Goal: Task Accomplishment & Management: Manage account settings

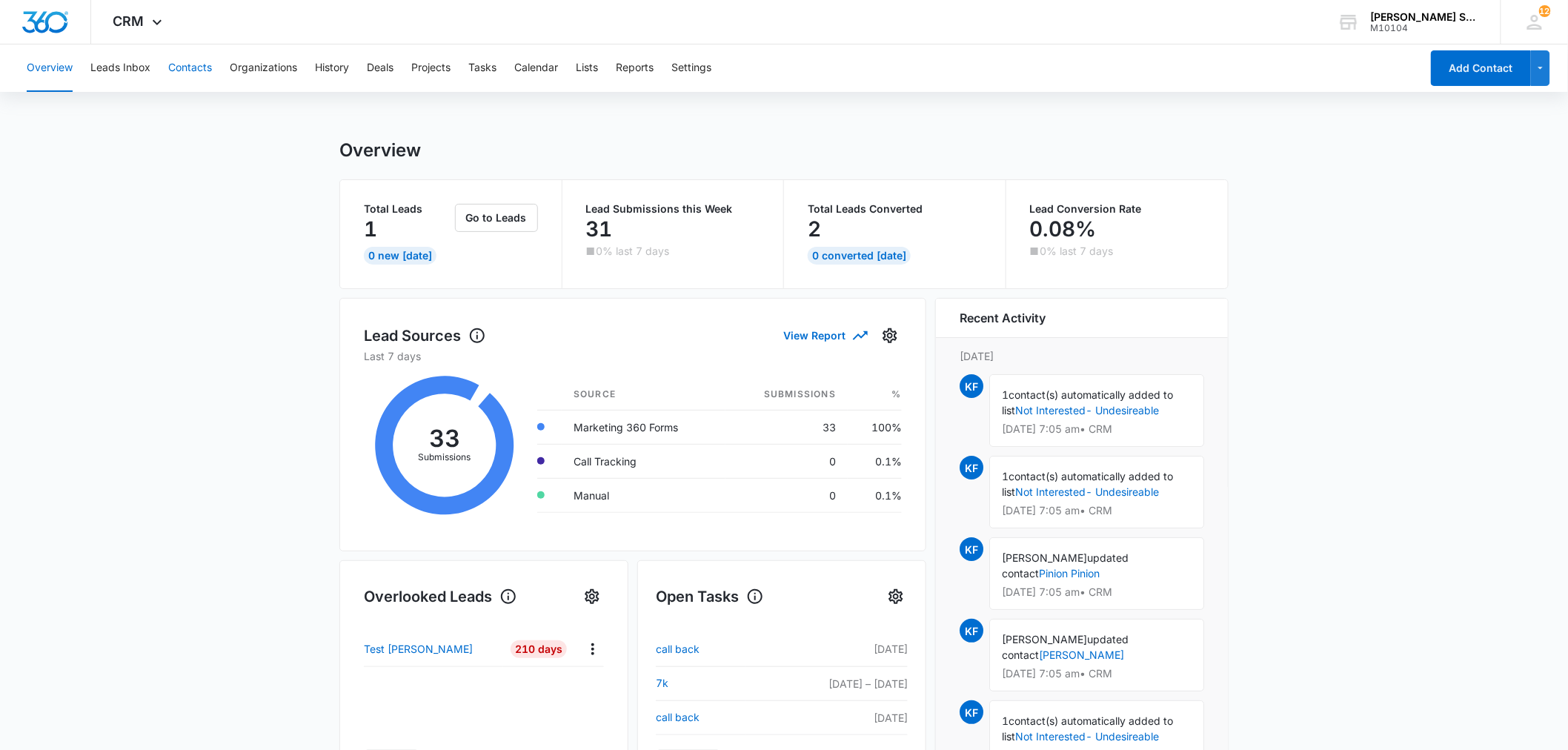
click at [180, 68] on button "Contacts" at bounding box center [189, 68] width 43 height 47
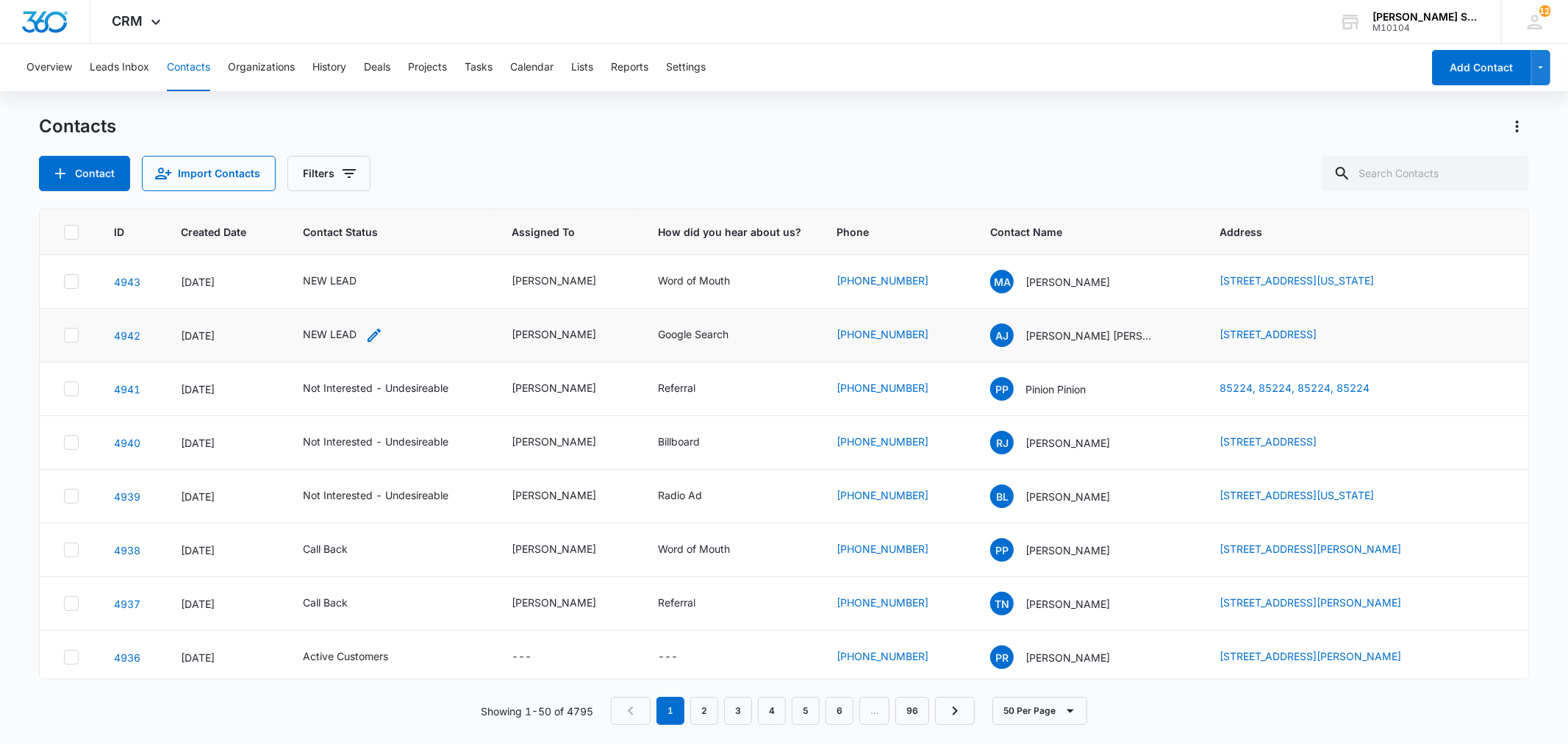
click at [329, 333] on div "NEW LEAD" at bounding box center [330, 335] width 54 height 15
click at [349, 241] on icon "Remove NEW LEAD" at bounding box center [346, 241] width 11 height 12
type input "un"
click at [324, 307] on p "Not Interested - Undesireable" at bounding box center [314, 315] width 42 height 61
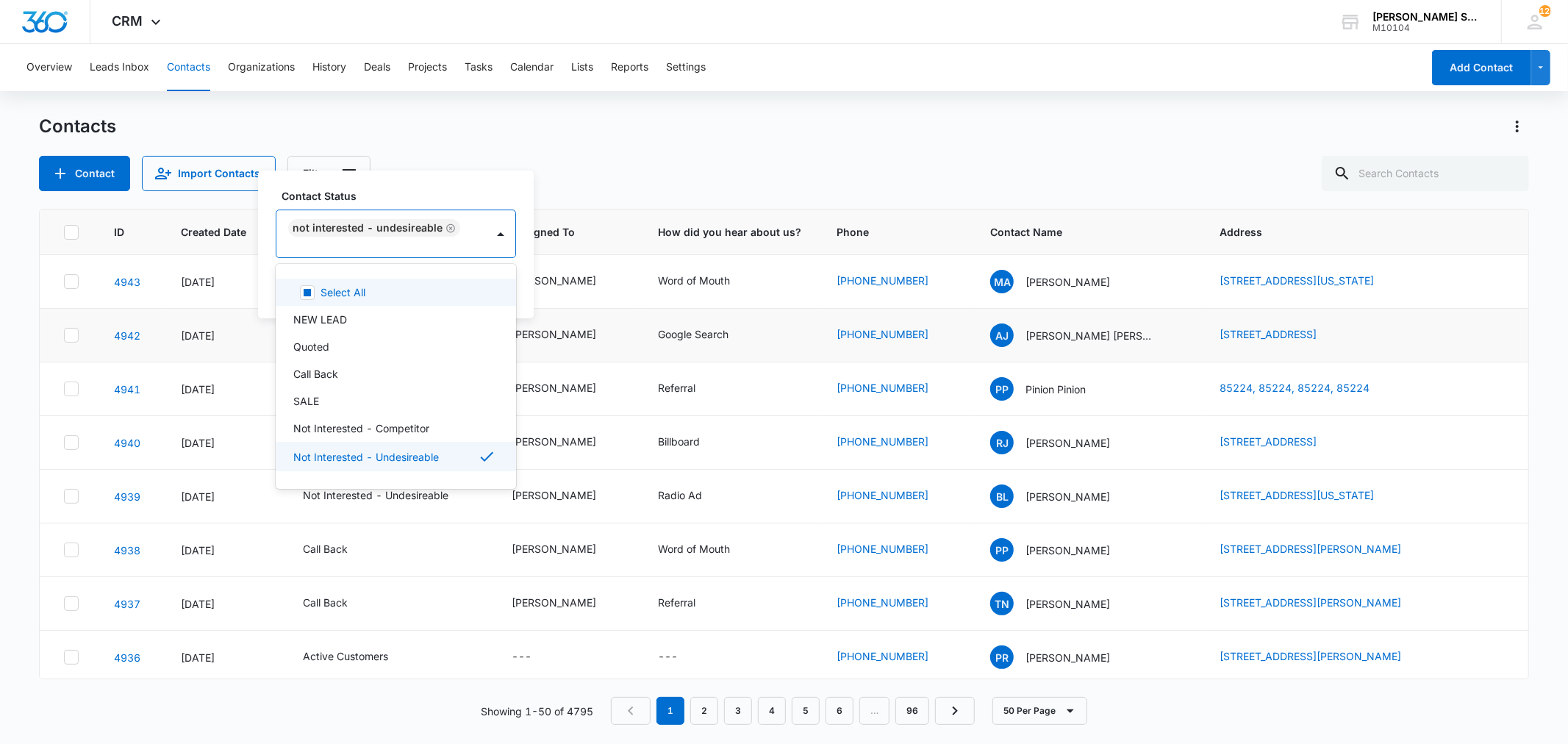
click at [525, 291] on div "Contact Status option Not Interested - Undesireable, selected. 15 results avail…" at bounding box center [396, 244] width 276 height 148
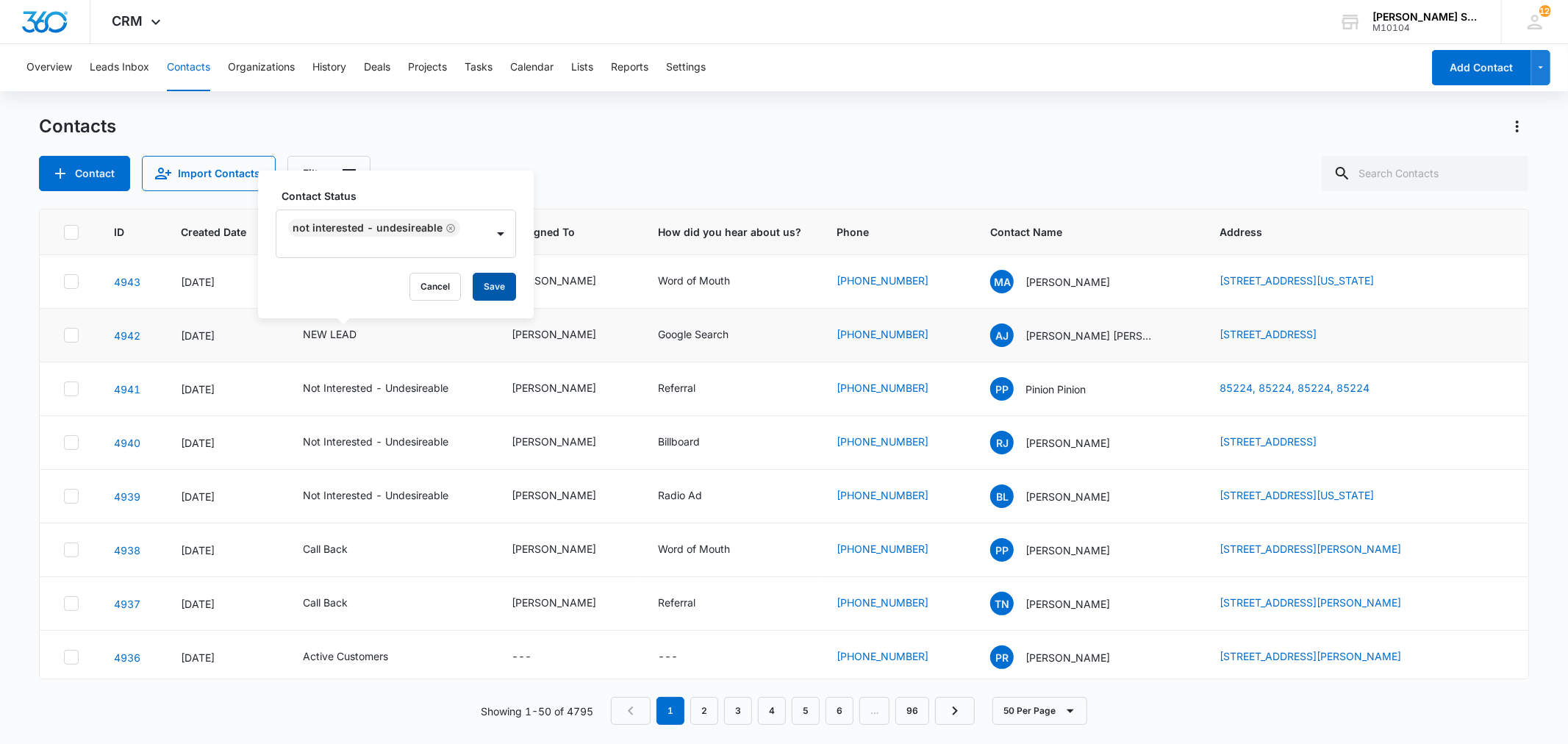
click at [481, 288] on button "Save" at bounding box center [494, 287] width 43 height 28
click at [561, 281] on div "[PERSON_NAME]" at bounding box center [554, 281] width 84 height 15
click at [561, 282] on div "[PERSON_NAME]" at bounding box center [554, 281] width 84 height 15
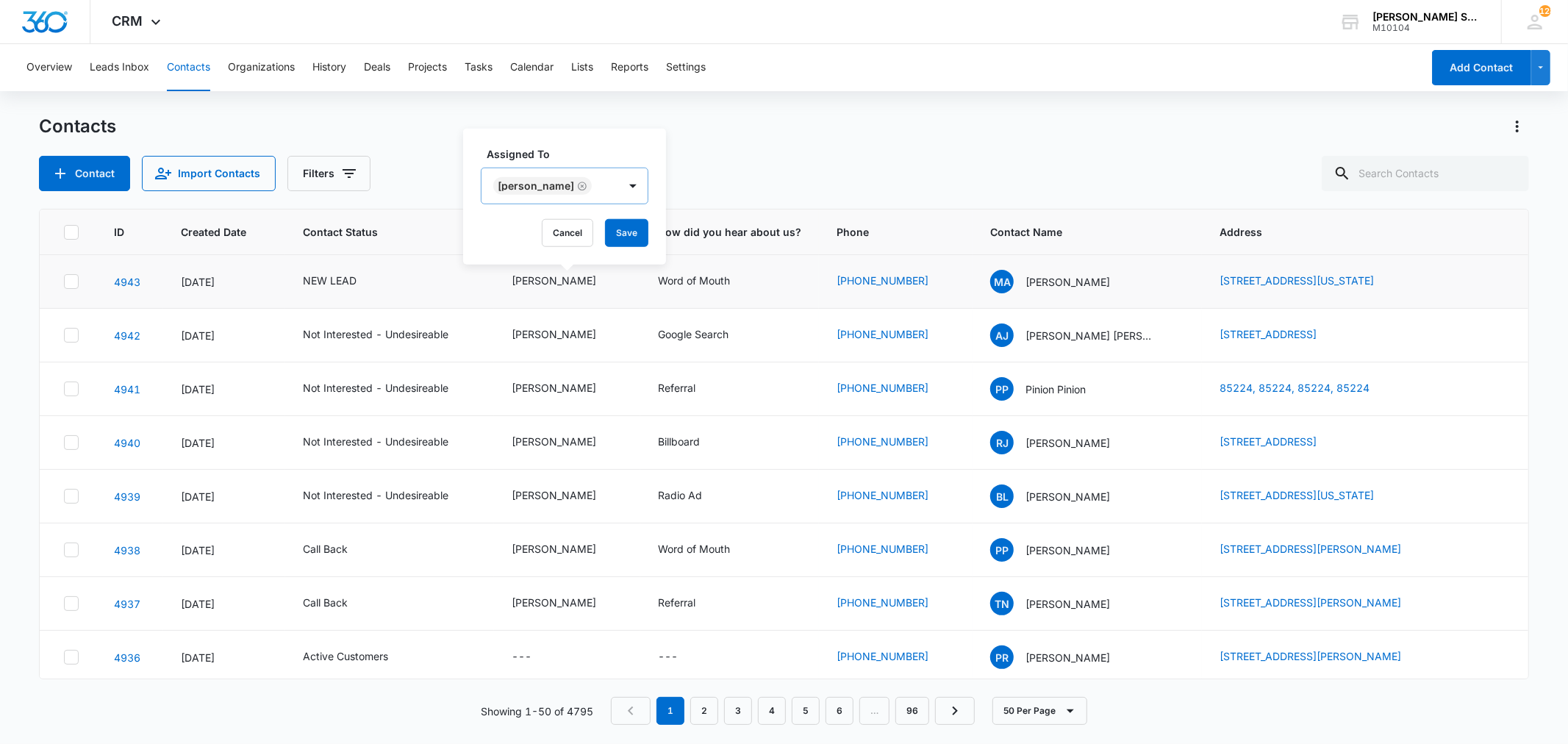
click at [588, 184] on icon "Remove Kenneth Florman" at bounding box center [582, 186] width 11 height 12
type input "ji"
click at [531, 246] on p "[PERSON_NAME]" at bounding box center [515, 239] width 33 height 15
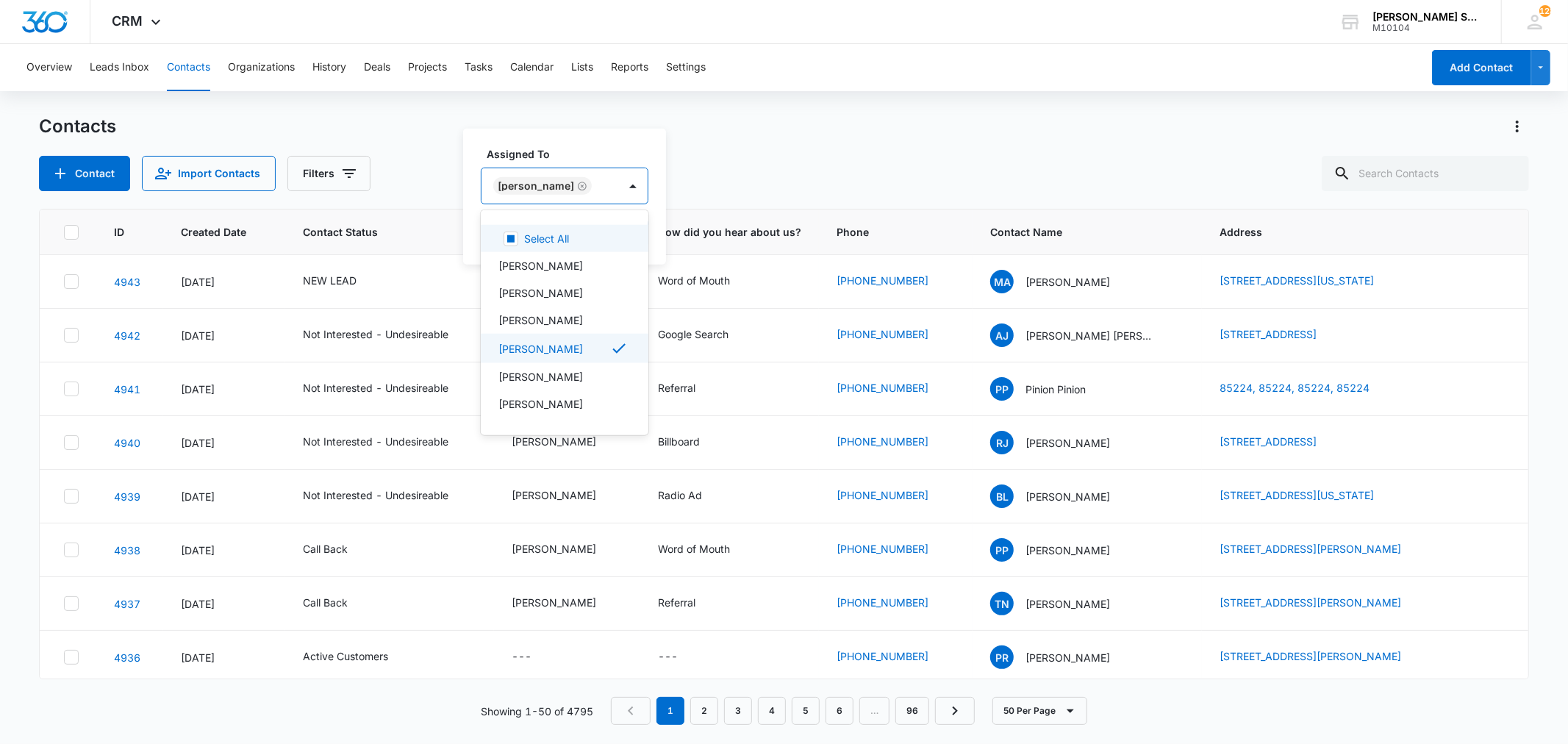
click at [640, 239] on div "Assigned To option Jim McDevitt, selected. 12 results available. Use Up and Dow…" at bounding box center [565, 197] width 203 height 136
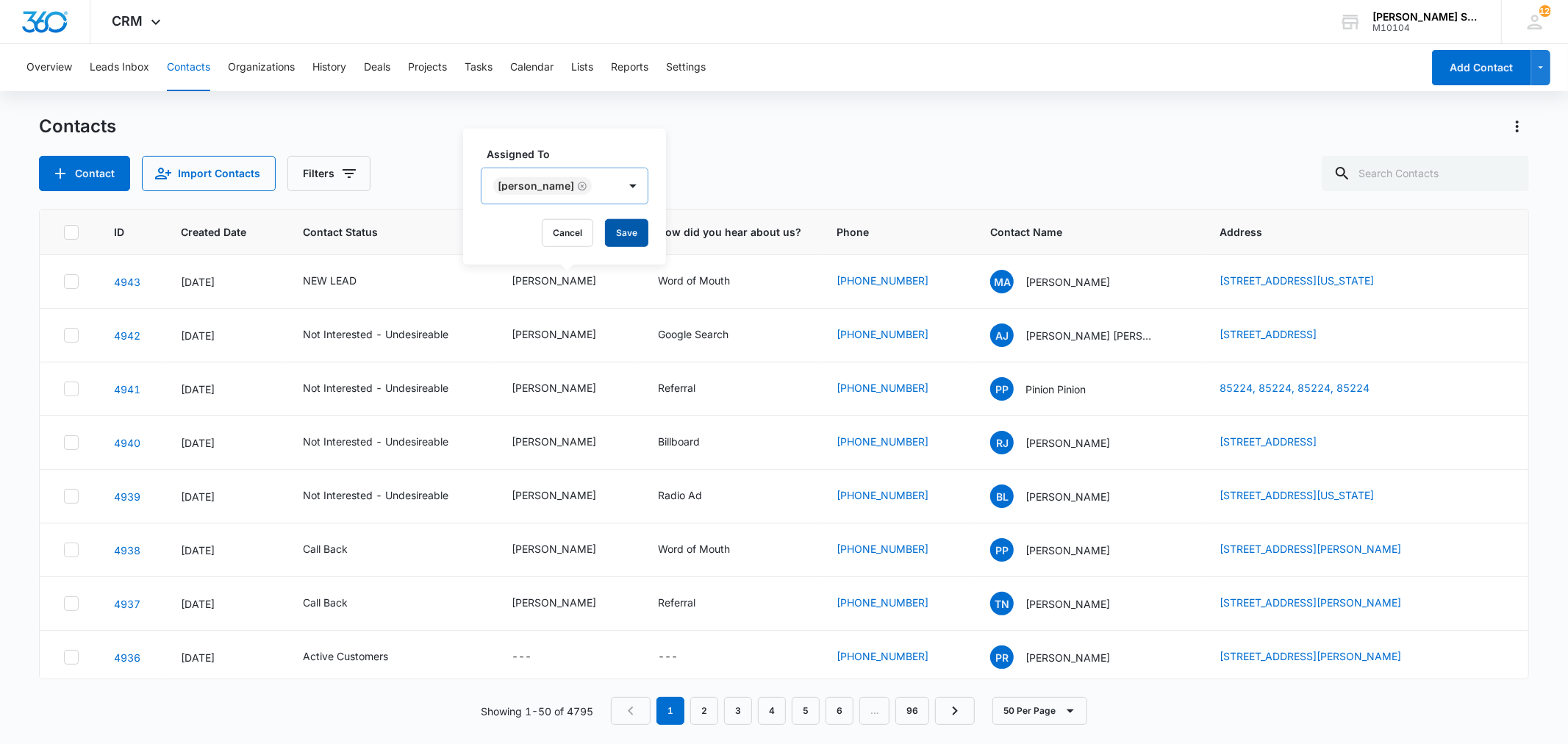
click at [614, 235] on button "Save" at bounding box center [626, 233] width 43 height 28
click at [348, 281] on div "NEW LEAD" at bounding box center [330, 281] width 54 height 15
click at [343, 185] on icon "Remove NEW LEAD" at bounding box center [346, 186] width 11 height 12
click at [376, 226] on button "Save" at bounding box center [389, 233] width 43 height 28
